Goal: Task Accomplishment & Management: Manage account settings

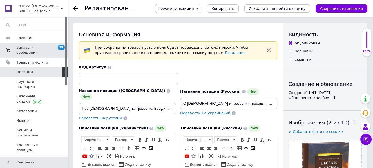
click at [36, 46] on span "Заказы и сообщения" at bounding box center [34, 50] width 36 height 10
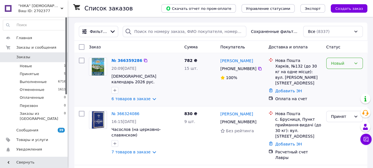
click at [338, 63] on div "Новый" at bounding box center [341, 63] width 20 height 6
click at [337, 77] on li "Принят" at bounding box center [344, 75] width 36 height 10
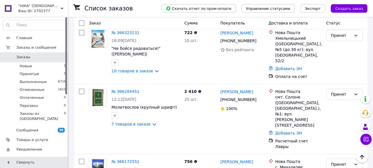
scroll to position [143, 0]
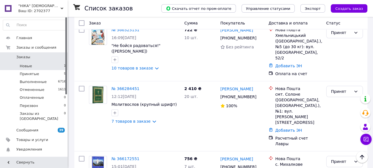
click at [32, 65] on li "Новые 1" at bounding box center [34, 66] width 69 height 8
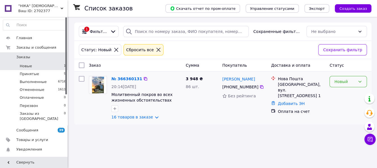
click at [340, 82] on div "Новый" at bounding box center [344, 82] width 21 height 6
click at [338, 94] on li "Принят" at bounding box center [348, 93] width 37 height 10
click at [123, 78] on link "№ 366360131" at bounding box center [126, 79] width 31 height 5
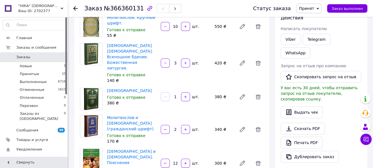
scroll to position [79, 0]
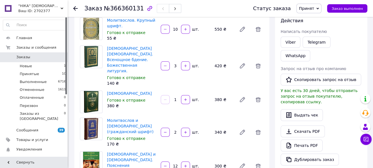
click at [75, 7] on use at bounding box center [75, 8] width 5 height 5
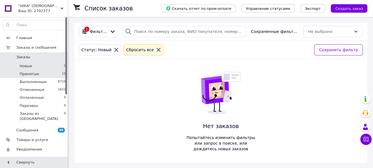
click at [36, 72] on span "Принятые" at bounding box center [29, 73] width 19 height 5
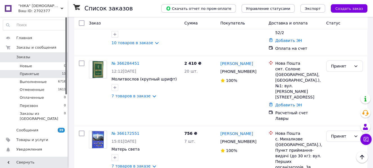
scroll to position [240, 0]
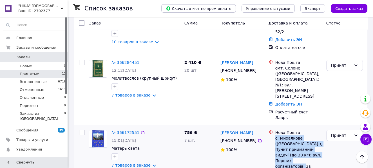
drag, startPoint x: 276, startPoint y: 104, endPoint x: 310, endPoint y: 130, distance: 43.3
click at [310, 135] on div "с. Михалкове ([GEOGRAPHIC_DATA].), Пункт приймання-видачі (до 30 кг): вул. Перш…" at bounding box center [298, 152] width 46 height 34
copy div "с. Михалкове ([GEOGRAPHIC_DATA].), Пункт приймання-видачі (до 30 кг): вул. Перш…"
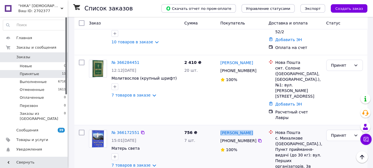
drag, startPoint x: 218, startPoint y: 98, endPoint x: 250, endPoint y: 100, distance: 31.8
click at [250, 127] on div "[PERSON_NAME] [PHONE_NUMBER]%" at bounding box center [242, 157] width 48 height 60
copy link "[PERSON_NAME]"
click at [258, 139] on icon at bounding box center [259, 140] width 3 height 3
click at [127, 130] on link "№ 366172551" at bounding box center [125, 132] width 28 height 5
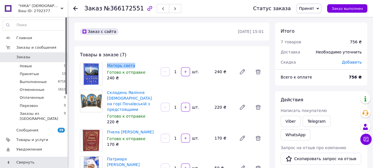
drag, startPoint x: 104, startPoint y: 64, endPoint x: 135, endPoint y: 64, distance: 30.4
click at [135, 64] on div "Матерь света Готово к отправке 240 ₴ 1   шт. 240 ₴" at bounding box center [172, 74] width 188 height 23
copy div "Матерь света"
click at [146, 83] on div "Матерь света Готово к отправке 240 ₴ 1   шт. 240 ₴" at bounding box center [185, 74] width 161 height 23
drag, startPoint x: 105, startPoint y: 63, endPoint x: 132, endPoint y: 67, distance: 27.9
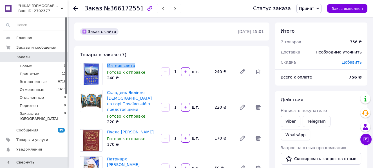
click at [132, 67] on div "Матерь света Готово к отправке 240 ₴" at bounding box center [132, 72] width 54 height 20
copy link "Матерь света"
drag, startPoint x: 106, startPoint y: 89, endPoint x: 138, endPoint y: 108, distance: 37.0
click at [138, 108] on div "Складень Явління [DEMOGRAPHIC_DATA] на горі Почаївській з предстоящими Готово к…" at bounding box center [132, 107] width 54 height 37
copy link "Складень Явління [DEMOGRAPHIC_DATA] на горі Почаївській з предстоящими"
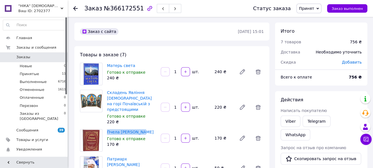
drag, startPoint x: 106, startPoint y: 129, endPoint x: 142, endPoint y: 133, distance: 35.3
click at [142, 133] on div "Пчела Почаевская Готово к отправке 170 ₴" at bounding box center [132, 138] width 54 height 20
copy link "Пчела [PERSON_NAME]"
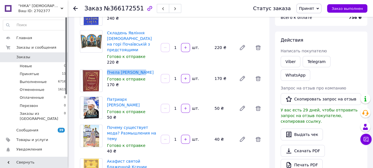
scroll to position [61, 0]
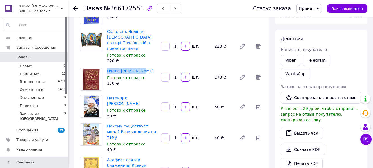
drag, startPoint x: 106, startPoint y: 96, endPoint x: 157, endPoint y: 100, distance: 51.3
click at [157, 100] on div "Патриарх [PERSON_NAME] Готово к отправке 50 ₴" at bounding box center [132, 107] width 54 height 26
copy link "Патриарх [PERSON_NAME]"
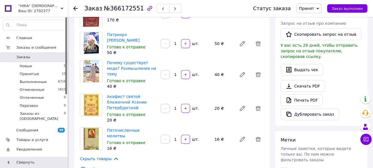
scroll to position [126, 0]
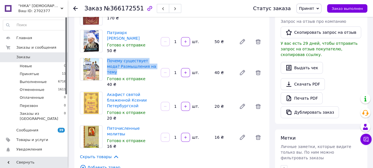
drag, startPoint x: 106, startPoint y: 56, endPoint x: 150, endPoint y: 65, distance: 45.0
click at [150, 65] on div "Почему существует мода? Размышления на тему Готово к отправке 40 ₴" at bounding box center [132, 73] width 54 height 32
copy link "Почему существует мода? Размышления на тему"
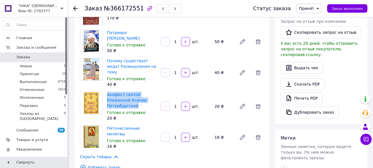
drag, startPoint x: 105, startPoint y: 86, endPoint x: 136, endPoint y: 98, distance: 33.4
click at [136, 98] on div "Акафист святой блаженной Ксении Петербургской Готово к отправке 20 ₴" at bounding box center [132, 107] width 54 height 32
copy link "Акафист святой блаженной Ксении Петербургской"
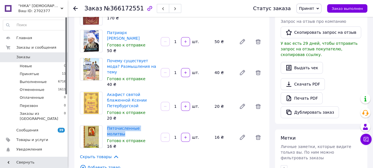
drag, startPoint x: 105, startPoint y: 118, endPoint x: 154, endPoint y: 120, distance: 49.0
click at [154, 124] on div "Пяточисленные молитвы Готово к отправке 16 ₴" at bounding box center [132, 137] width 54 height 26
copy link "Пяточисленные молитвы"
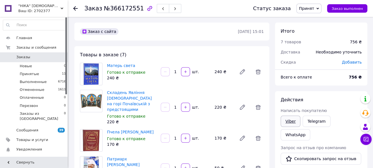
click at [294, 121] on link "Viber" at bounding box center [291, 121] width 20 height 11
click at [33, 73] on span "Принятые" at bounding box center [29, 73] width 19 height 5
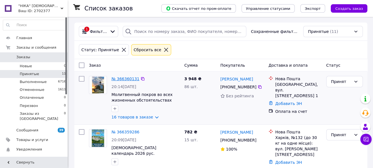
click at [123, 78] on link "№ 366360131" at bounding box center [125, 79] width 28 height 5
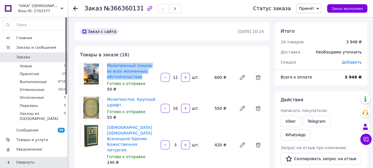
drag, startPoint x: 105, startPoint y: 62, endPoint x: 139, endPoint y: 76, distance: 36.9
click at [139, 76] on div "Молитвенный покров во всех жизненных обстоятельствах [PERSON_NAME] к отправке 5…" at bounding box center [132, 78] width 54 height 32
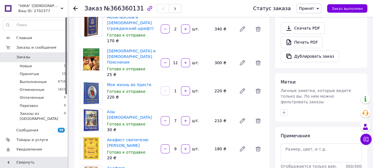
scroll to position [183, 0]
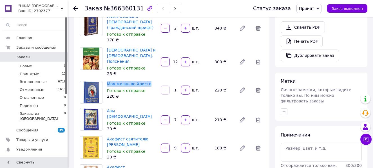
drag, startPoint x: 106, startPoint y: 63, endPoint x: 148, endPoint y: 66, distance: 42.3
click at [148, 80] on div "Моя жизнь во [PERSON_NAME] к отправке 220 ₴" at bounding box center [132, 90] width 54 height 20
drag, startPoint x: 106, startPoint y: 92, endPoint x: 140, endPoint y: 94, distance: 33.8
click at [140, 107] on div "Азы [DEMOGRAPHIC_DATA] Готово к отправке 30 ₴" at bounding box center [132, 120] width 54 height 26
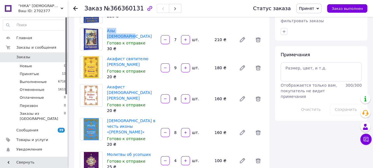
scroll to position [268, 0]
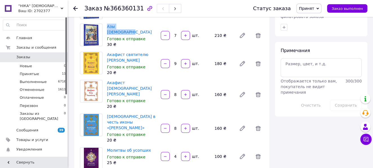
drag, startPoint x: 105, startPoint y: 34, endPoint x: 148, endPoint y: 42, distance: 43.8
click at [148, 51] on div "Акафист святителю [PERSON_NAME] Готово к отправке 20 ₴" at bounding box center [132, 64] width 54 height 26
drag, startPoint x: 106, startPoint y: 63, endPoint x: 134, endPoint y: 70, distance: 28.6
click at [134, 79] on div "Акафист [DEMOGRAPHIC_DATA][PERSON_NAME] Готово к отправке 20 ₴" at bounding box center [132, 95] width 54 height 32
drag, startPoint x: 106, startPoint y: 90, endPoint x: 132, endPoint y: 102, distance: 28.8
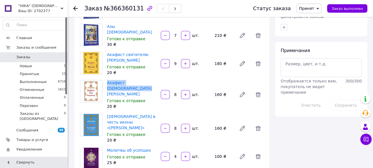
click at [132, 113] on div "[DEMOGRAPHIC_DATA] в честь иконы «[PERSON_NAME]» Готово к отправке 20 ₴" at bounding box center [132, 129] width 54 height 32
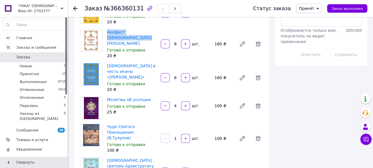
scroll to position [321, 0]
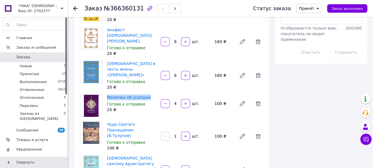
drag, startPoint x: 105, startPoint y: 71, endPoint x: 149, endPoint y: 74, distance: 44.8
click at [149, 93] on div "Молитвы об усопших Готово к отправке 25 ₴" at bounding box center [132, 103] width 54 height 20
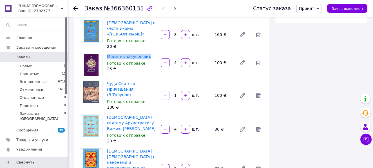
scroll to position [362, 0]
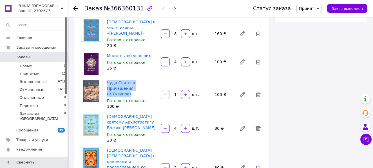
drag, startPoint x: 106, startPoint y: 55, endPoint x: 154, endPoint y: 66, distance: 49.3
click at [154, 79] on div "Чудо Святого Причащения. (В.Тулупов) Готово к отправке 100 ₴" at bounding box center [132, 95] width 54 height 32
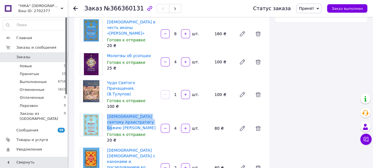
drag, startPoint x: 106, startPoint y: 86, endPoint x: 125, endPoint y: 99, distance: 23.5
click at [125, 113] on div "Акафист святому Архистратигу Божию [PERSON_NAME] к отправке 20 ₴" at bounding box center [132, 129] width 54 height 32
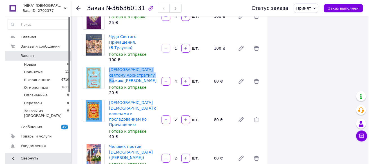
scroll to position [411, 0]
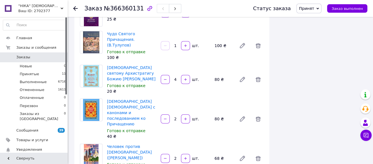
click at [77, 9] on icon at bounding box center [75, 8] width 5 height 5
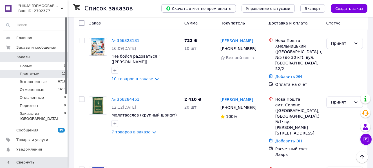
scroll to position [204, 0]
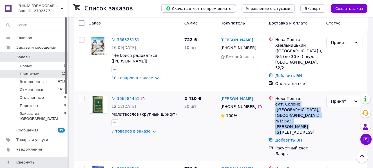
drag, startPoint x: 276, startPoint y: 86, endPoint x: 309, endPoint y: 104, distance: 37.4
click at [309, 104] on div "смт. Солоне ([GEOGRAPHIC_DATA], [GEOGRAPHIC_DATA].), №1: вул. [PERSON_NAME][STR…" at bounding box center [298, 118] width 46 height 34
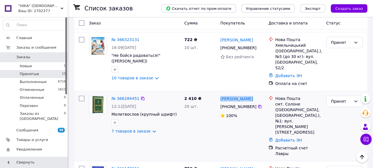
drag, startPoint x: 218, startPoint y: 83, endPoint x: 248, endPoint y: 85, distance: 29.4
click at [248, 93] on div "[PERSON_NAME] [PHONE_NUMBER]%" at bounding box center [242, 125] width 48 height 65
click at [258, 104] on icon at bounding box center [260, 106] width 5 height 5
click at [122, 96] on link "№ 366284451" at bounding box center [125, 98] width 28 height 5
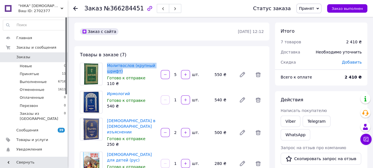
drag, startPoint x: 106, startPoint y: 62, endPoint x: 125, endPoint y: 69, distance: 20.1
click at [125, 69] on div "Молитвослов (крупный шрифт) Готово к отправке 110 ₴" at bounding box center [132, 75] width 54 height 26
drag, startPoint x: 106, startPoint y: 91, endPoint x: 128, endPoint y: 95, distance: 22.9
click at [128, 95] on div "Ирмологий [PERSON_NAME] к отправке 540 ₴" at bounding box center [132, 100] width 54 height 20
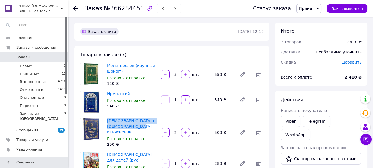
drag, startPoint x: 106, startPoint y: 119, endPoint x: 128, endPoint y: 131, distance: 25.2
click at [128, 131] on div "[DEMOGRAPHIC_DATA] в [DEMOGRAPHIC_DATA] изъяснении Готово к отправке 250 ₴" at bounding box center [132, 133] width 54 height 32
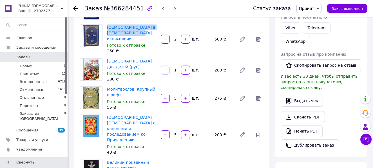
scroll to position [95, 0]
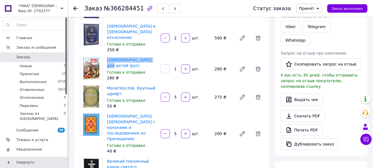
drag, startPoint x: 106, startPoint y: 56, endPoint x: 150, endPoint y: 61, distance: 44.8
click at [150, 61] on div "[DEMOGRAPHIC_DATA] для детей (рус) [PERSON_NAME] к отправке 280 ₴" at bounding box center [132, 69] width 54 height 26
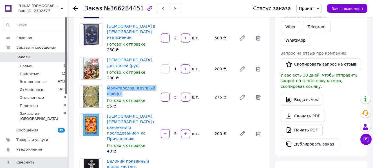
drag, startPoint x: 105, startPoint y: 84, endPoint x: 121, endPoint y: 93, distance: 17.9
click at [121, 93] on div "Молитвослов. Крупный шрифт. Готово к отправке 55 ₴" at bounding box center [132, 97] width 54 height 26
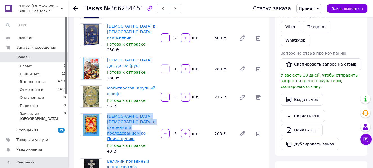
drag, startPoint x: 105, startPoint y: 111, endPoint x: 131, endPoint y: 131, distance: 33.2
click at [131, 131] on div "[DEMOGRAPHIC_DATA] [DEMOGRAPHIC_DATA] с канонами и последованием ко Причащению …" at bounding box center [132, 133] width 54 height 43
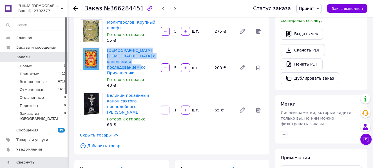
scroll to position [164, 0]
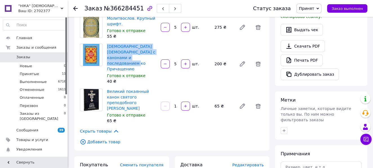
drag, startPoint x: 105, startPoint y: 82, endPoint x: 140, endPoint y: 96, distance: 37.4
click at [140, 96] on div "Великий покаянный канон святого преподобного [PERSON_NAME] Готово к отправке 65…" at bounding box center [132, 106] width 54 height 37
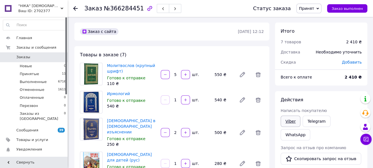
click at [292, 121] on link "Viber" at bounding box center [291, 121] width 20 height 11
click at [75, 9] on icon at bounding box center [75, 8] width 5 height 5
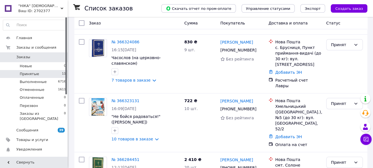
scroll to position [145, 0]
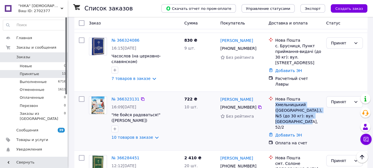
drag, startPoint x: 276, startPoint y: 93, endPoint x: 311, endPoint y: 113, distance: 39.9
click at [311, 113] on div "Хмельницький ([GEOGRAPHIC_DATA].), №5 (до 30 кг): вул. [GEOGRAPHIC_DATA], 52/2" at bounding box center [298, 116] width 46 height 28
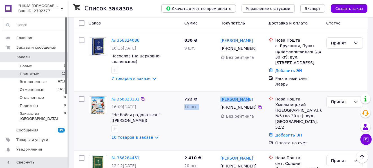
drag, startPoint x: 215, startPoint y: 87, endPoint x: 245, endPoint y: 88, distance: 29.9
click at [245, 94] on div "№ 366323131 16:09[DATE] "Не бойся радоваться!" ([PERSON_NAME]) 10 товаров в зак…" at bounding box center [221, 121] width 288 height 54
click at [194, 104] on div "722 ₴ 10 шт." at bounding box center [200, 121] width 36 height 54
drag, startPoint x: 219, startPoint y: 88, endPoint x: 258, endPoint y: 89, distance: 38.9
click at [258, 94] on div "[PERSON_NAME] [PHONE_NUMBER] Без рейтинга" at bounding box center [242, 121] width 48 height 54
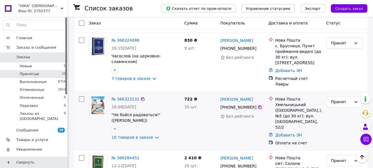
click at [258, 105] on icon at bounding box center [260, 107] width 5 height 5
click at [122, 97] on link "№ 366323131" at bounding box center [125, 99] width 28 height 5
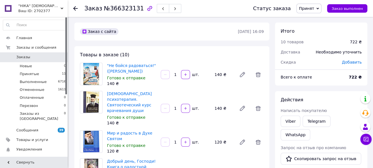
drag, startPoint x: 105, startPoint y: 62, endPoint x: 142, endPoint y: 71, distance: 38.2
click at [142, 71] on div ""Не бойся радоваться!" ([PERSON_NAME]) [PERSON_NAME] к отправке 140 ₴" at bounding box center [132, 75] width 54 height 26
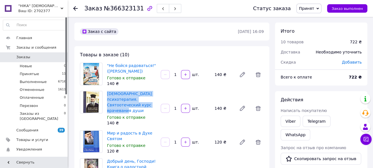
drag, startPoint x: 106, startPoint y: 92, endPoint x: 141, endPoint y: 110, distance: 38.8
click at [141, 110] on div "[DEMOGRAPHIC_DATA] психотерапия. Святоотеческий курс врачевания души [PERSON_NA…" at bounding box center [132, 108] width 54 height 37
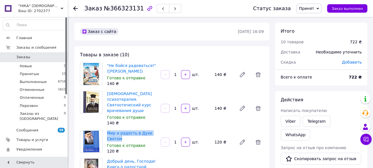
drag, startPoint x: 105, startPoint y: 131, endPoint x: 123, endPoint y: 137, distance: 19.1
click at [123, 137] on div "Мир и радость в Духе Святом Готово к отправке 120 ₴" at bounding box center [132, 142] width 54 height 26
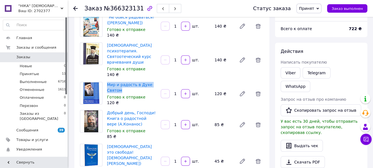
scroll to position [66, 0]
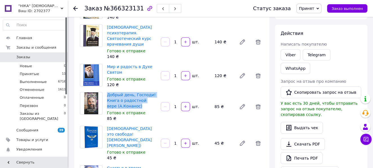
drag, startPoint x: 106, startPoint y: 93, endPoint x: 131, endPoint y: 105, distance: 27.2
click at [131, 105] on div "Добрый день, Господи! Книга о радостной вере (А.Конанос) [PERSON_NAME] к отправ…" at bounding box center [132, 107] width 54 height 32
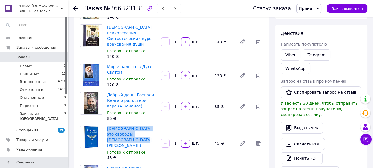
drag, startPoint x: 106, startPoint y: 126, endPoint x: 128, endPoint y: 138, distance: 25.2
click at [128, 138] on div "[DEMOGRAPHIC_DATA] это свобода! Архимандрит [PERSON_NAME] к отправке 45 ₴" at bounding box center [132, 143] width 54 height 37
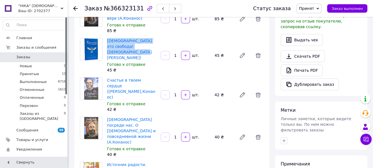
scroll to position [156, 0]
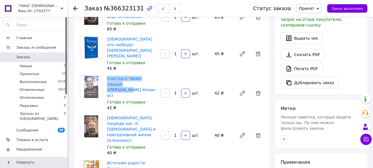
drag, startPoint x: 106, startPoint y: 70, endPoint x: 130, endPoint y: 78, distance: 25.8
click at [130, 78] on div "Счастье в твоем сердце ([PERSON_NAME].Конанос) [PERSON_NAME] к отправке 42 ₴" at bounding box center [132, 93] width 54 height 37
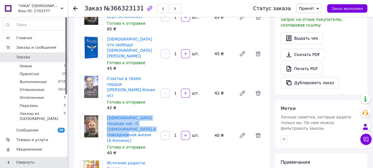
drag, startPoint x: 106, startPoint y: 98, endPoint x: 144, endPoint y: 111, distance: 40.6
click at [144, 114] on div "[DEMOGRAPHIC_DATA] посреди нас. О святости и повседневной жизни (А.Конанос) Гот…" at bounding box center [132, 135] width 54 height 43
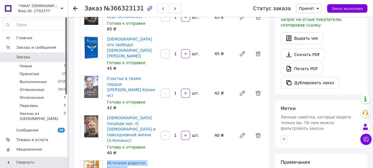
drag, startPoint x: 105, startPoint y: 131, endPoint x: 130, endPoint y: 144, distance: 27.4
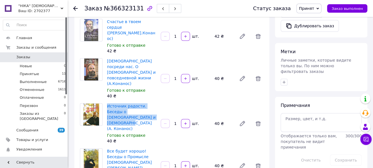
scroll to position [229, 0]
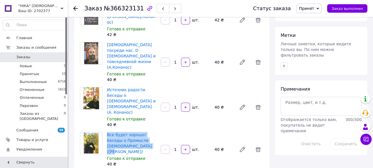
drag, startPoint x: 106, startPoint y: 93, endPoint x: 143, endPoint y: 106, distance: 39.6
click at [143, 131] on div "Все будет хорошо! Беседы о Промысле [DEMOGRAPHIC_DATA] ([PERSON_NAME]) Готово к…" at bounding box center [132, 149] width 54 height 37
drag, startPoint x: 106, startPoint y: 127, endPoint x: 128, endPoint y: 139, distance: 25.6
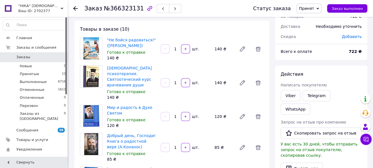
scroll to position [24, 0]
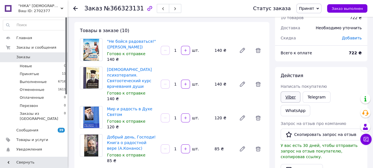
click at [293, 98] on link "Viber" at bounding box center [291, 96] width 20 height 11
click at [75, 8] on use at bounding box center [75, 8] width 5 height 5
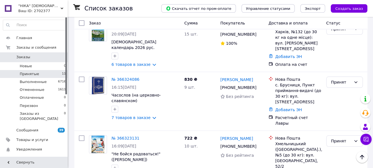
scroll to position [111, 0]
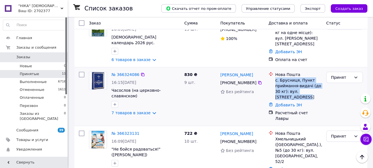
drag, startPoint x: 274, startPoint y: 79, endPoint x: 321, endPoint y: 92, distance: 48.9
click at [321, 92] on div "Нова Пошта с. Брусниця, Пункт приймання-видачі (до 30 кг): вул. [STREET_ADDRESS]" at bounding box center [298, 86] width 49 height 28
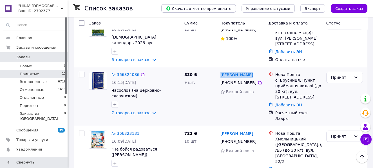
drag, startPoint x: 218, startPoint y: 73, endPoint x: 248, endPoint y: 77, distance: 29.7
click at [248, 77] on div "[PERSON_NAME] [PHONE_NUMBER] Без рейтинга" at bounding box center [242, 97] width 48 height 54
click at [258, 82] on icon at bounding box center [260, 82] width 5 height 5
click at [129, 76] on link "№ 366324086" at bounding box center [125, 74] width 28 height 5
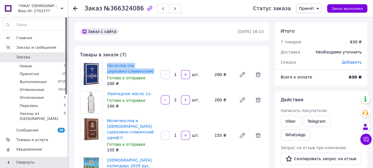
drag, startPoint x: 105, startPoint y: 63, endPoint x: 135, endPoint y: 71, distance: 30.6
click at [135, 71] on div "Часослов (на церковно-славянском) Готово к отправке 200 ₴" at bounding box center [132, 75] width 54 height 26
drag, startPoint x: 107, startPoint y: 90, endPoint x: 145, endPoint y: 96, distance: 38.6
click at [145, 96] on div "Лампадное масло 1л. Готово к отправке 100 ₴" at bounding box center [132, 100] width 54 height 20
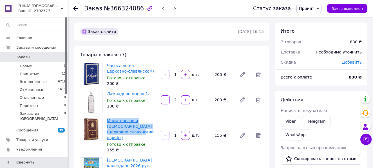
drag, startPoint x: 106, startPoint y: 119, endPoint x: 120, endPoint y: 131, distance: 18.7
click at [120, 131] on div "Молитвослов и [DEMOGRAPHIC_DATA] (церковно-славянский шрифт) Готово к отправке …" at bounding box center [132, 135] width 54 height 37
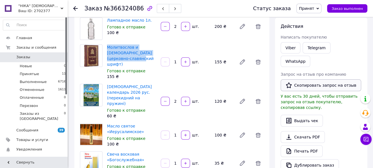
scroll to position [76, 0]
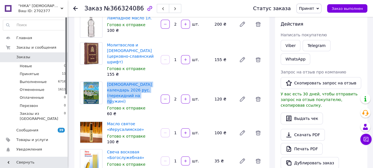
drag, startPoint x: 106, startPoint y: 75, endPoint x: 127, endPoint y: 89, distance: 25.7
click at [127, 89] on div "[DEMOGRAPHIC_DATA] календарь 2026 рус. (перекидний на пружині) Готово к отправк…" at bounding box center [132, 98] width 54 height 37
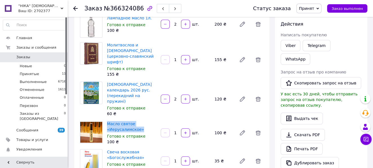
drag, startPoint x: 106, startPoint y: 109, endPoint x: 141, endPoint y: 117, distance: 35.9
click at [141, 120] on div "Масло святое «Иерусалимское» Готово к отправке 100 ₴" at bounding box center [132, 133] width 54 height 26
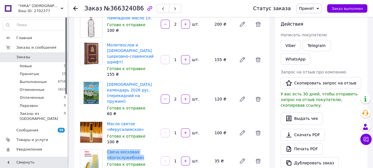
drag, startPoint x: 105, startPoint y: 137, endPoint x: 140, endPoint y: 144, distance: 35.3
click at [140, 148] on div "Свеча восковая «Богослужебная» Готово к отправке 35 ₴" at bounding box center [132, 161] width 54 height 26
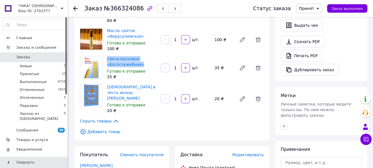
scroll to position [173, 0]
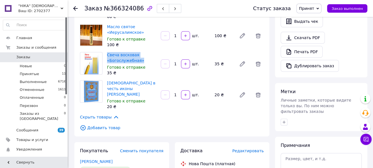
drag, startPoint x: 106, startPoint y: 70, endPoint x: 136, endPoint y: 81, distance: 32.1
click at [136, 81] on div "[DEMOGRAPHIC_DATA] в честь иконы [PERSON_NAME] Готово к отправке 20 ₴" at bounding box center [132, 95] width 54 height 32
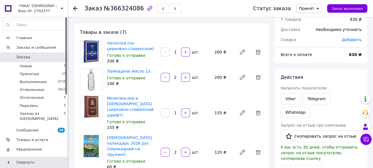
scroll to position [0, 0]
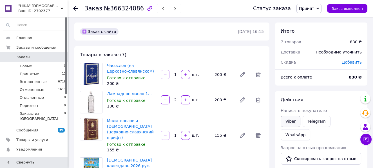
click at [287, 122] on link "Viber" at bounding box center [291, 121] width 20 height 11
click at [77, 9] on icon at bounding box center [75, 8] width 5 height 5
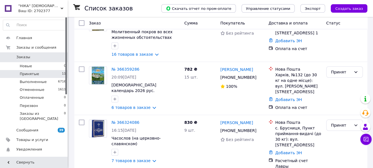
scroll to position [65, 0]
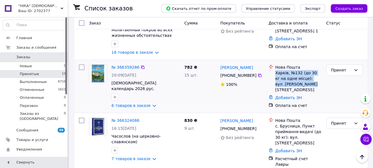
drag, startPoint x: 275, startPoint y: 72, endPoint x: 302, endPoint y: 85, distance: 29.8
click at [302, 85] on div "Харків, №132 (до 30 кг на одне місце): вул. [PERSON_NAME][STREET_ADDRESS]" at bounding box center [298, 81] width 46 height 23
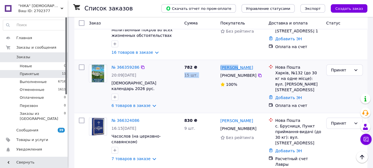
drag, startPoint x: 217, startPoint y: 67, endPoint x: 234, endPoint y: 70, distance: 17.7
click at [234, 70] on div "№ 366359286 20:09[DATE] [DEMOGRAPHIC_DATA] календарь 2026 рус. (перекидний на п…" at bounding box center [221, 86] width 288 height 48
click at [212, 77] on div "15 шт." at bounding box center [200, 75] width 32 height 6
drag, startPoint x: 218, startPoint y: 66, endPoint x: 255, endPoint y: 70, distance: 36.8
click at [255, 70] on div "[PERSON_NAME] [PHONE_NUMBER]%" at bounding box center [242, 86] width 48 height 48
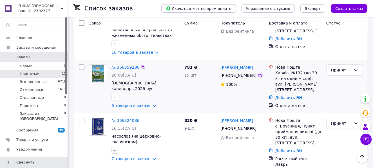
click at [258, 76] on icon at bounding box center [259, 75] width 3 height 3
click at [120, 67] on link "№ 366359286" at bounding box center [125, 67] width 28 height 5
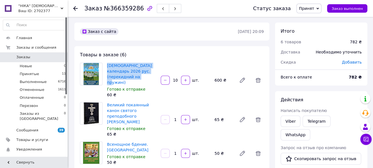
drag, startPoint x: 106, startPoint y: 62, endPoint x: 129, endPoint y: 76, distance: 27.1
click at [129, 76] on div "[DEMOGRAPHIC_DATA] календарь 2026 рус. (перекидний на пружині) Готово к отправк…" at bounding box center [132, 80] width 54 height 37
drag, startPoint x: 106, startPoint y: 97, endPoint x: 140, endPoint y: 111, distance: 37.2
click at [140, 111] on div "Великий покаянный канон святого преподобного [PERSON_NAME] Готово к отправке 65…" at bounding box center [132, 119] width 54 height 37
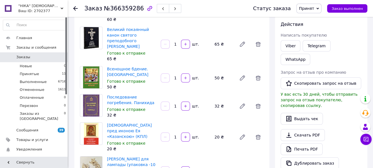
scroll to position [81, 0]
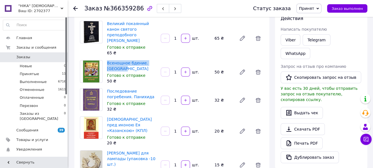
drag, startPoint x: 105, startPoint y: 49, endPoint x: 127, endPoint y: 57, distance: 23.3
click at [127, 59] on div "Всенощное бдение. Литургия [PERSON_NAME] к отправке 50 ₴" at bounding box center [132, 72] width 54 height 26
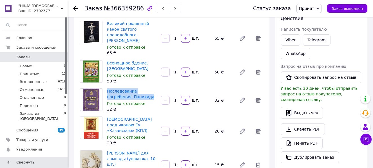
drag, startPoint x: 106, startPoint y: 76, endPoint x: 153, endPoint y: 86, distance: 47.7
click at [153, 87] on div "Последование погребения. Панихида Готово к отправке 32 ₴" at bounding box center [132, 100] width 54 height 26
drag, startPoint x: 105, startPoint y: 106, endPoint x: 148, endPoint y: 119, distance: 45.0
click at [148, 119] on div "[DEMOGRAPHIC_DATA] пред иконою Ея «Казанскою» (КПЛ) Готово к отправке 20 ₴" at bounding box center [132, 131] width 54 height 32
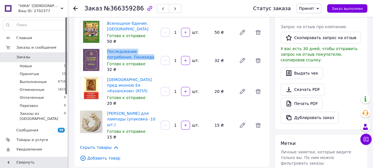
scroll to position [149, 0]
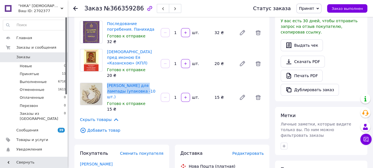
drag, startPoint x: 106, startPoint y: 71, endPoint x: 141, endPoint y: 79, distance: 35.2
click at [141, 82] on div "[PERSON_NAME] для лампады (упаковка -10 шт.) Готово к отправке 15 ₴" at bounding box center [132, 98] width 54 height 32
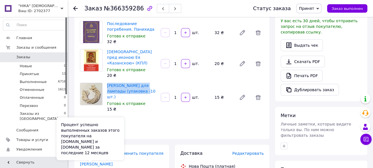
scroll to position [0, 0]
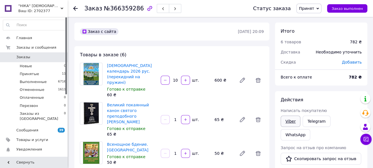
click at [285, 121] on link "Viber" at bounding box center [291, 121] width 20 height 11
